Goal: Find specific page/section: Find specific page/section

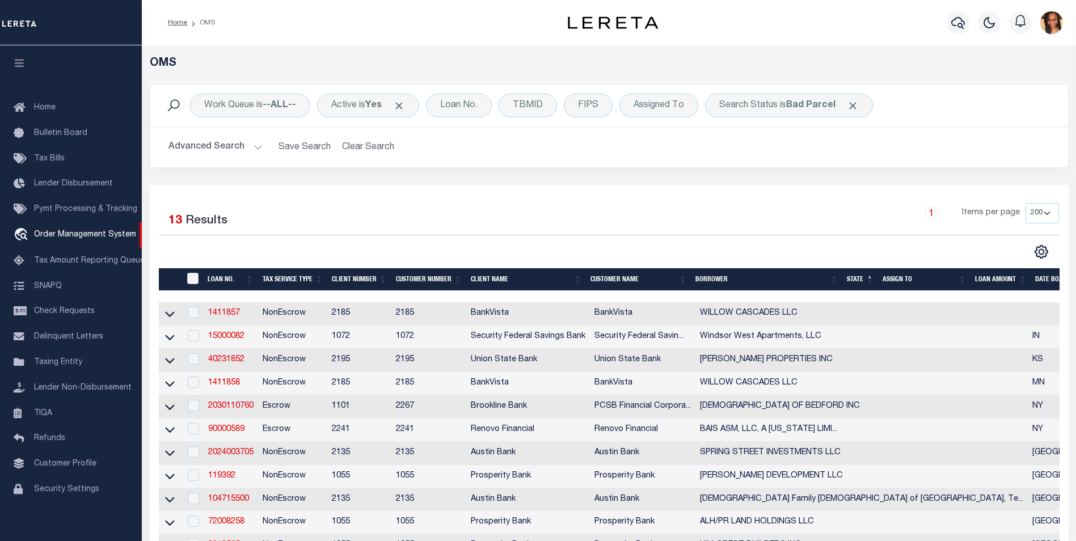
select select "200"
click at [177, 20] on link "Home" at bounding box center [177, 22] width 19 height 7
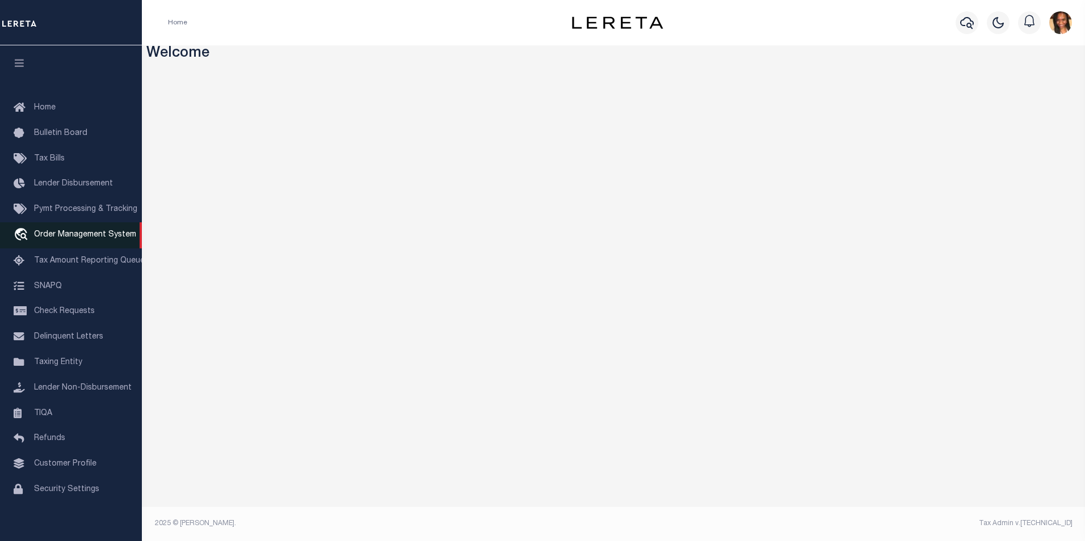
click at [71, 234] on span "Order Management System" at bounding box center [85, 235] width 102 height 8
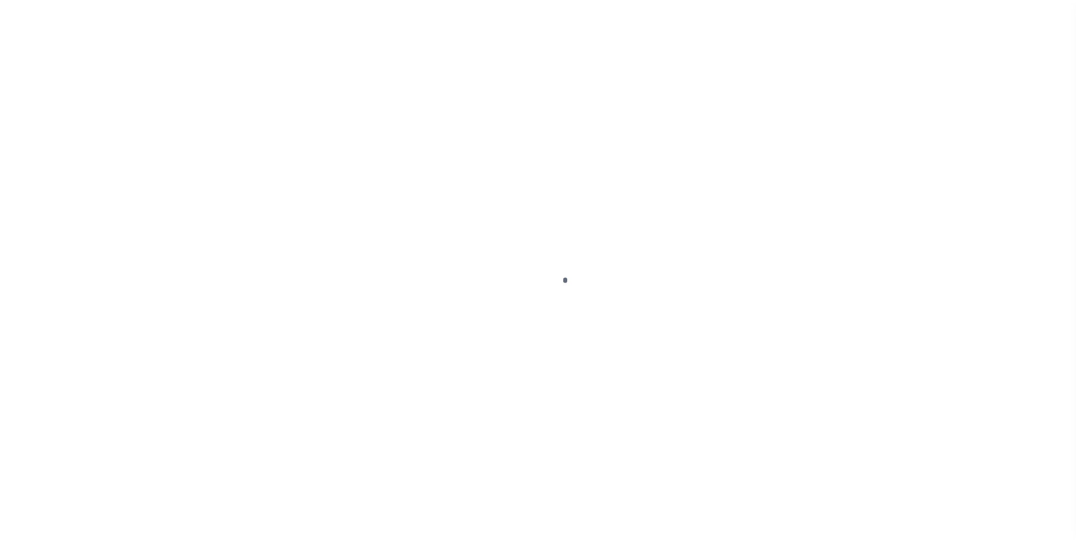
scroll to position [11, 0]
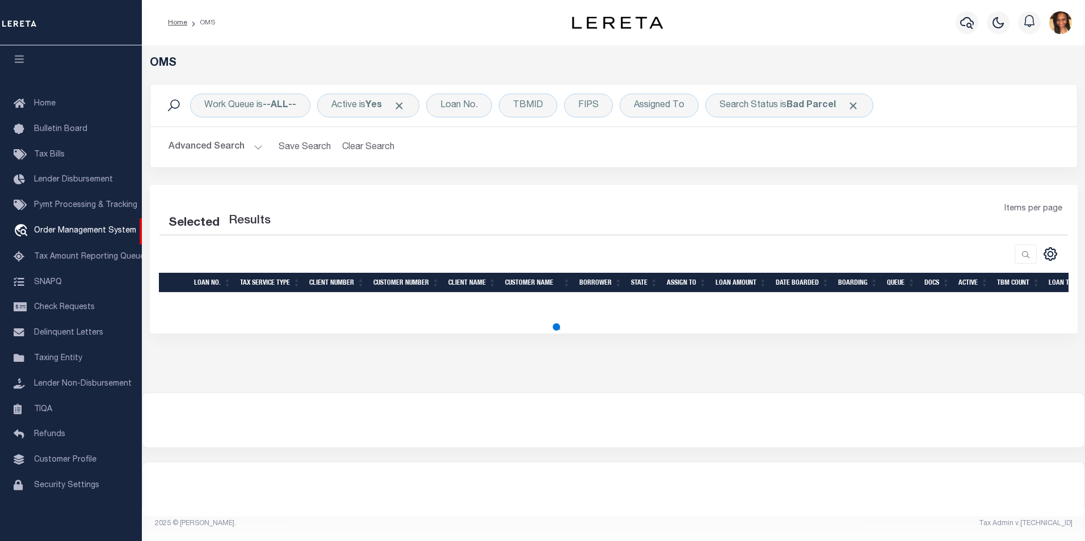
select select "200"
